Goal: Information Seeking & Learning: Learn about a topic

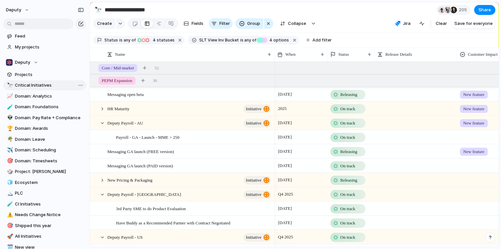
click at [44, 83] on span "Critical Initiatives" at bounding box center [49, 85] width 69 height 7
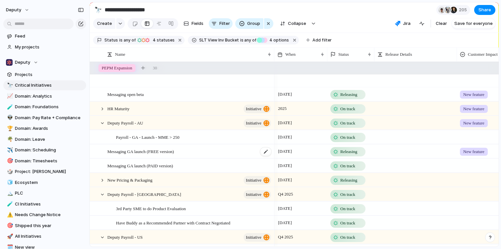
scroll to position [51, 0]
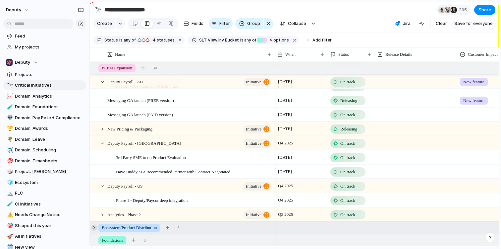
click at [94, 225] on div at bounding box center [94, 227] width 6 height 6
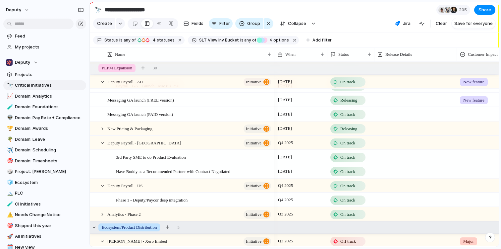
scroll to position [123, 0]
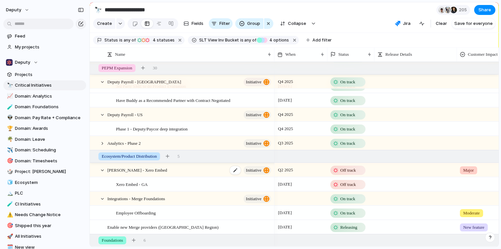
click at [158, 169] on div "[PERSON_NAME] - Xero Embed initiative" at bounding box center [189, 170] width 165 height 14
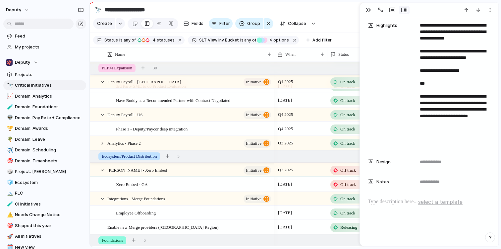
scroll to position [503, 0]
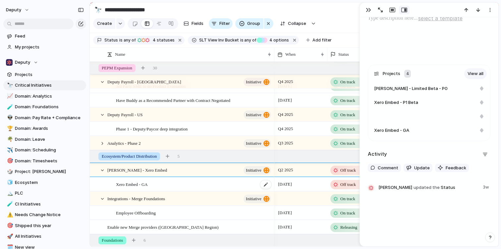
click at [151, 187] on div "Xero Embed - GA" at bounding box center [194, 184] width 156 height 14
type textarea "**********"
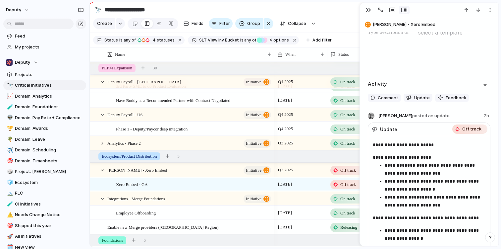
scroll to position [387, 0]
